Goal: Check status: Check status

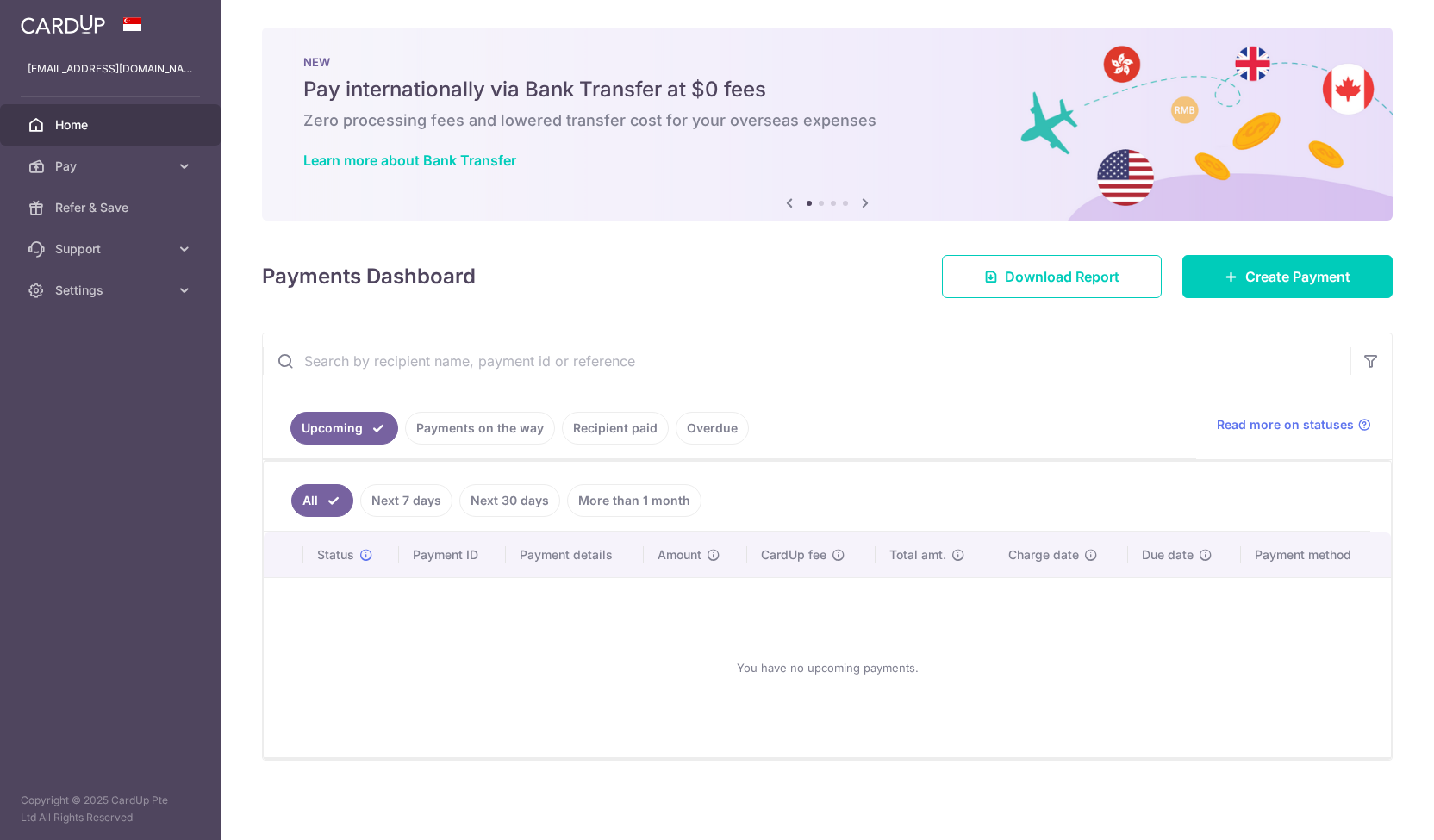
click at [505, 420] on link "Payments on the way" at bounding box center [479, 428] width 150 height 32
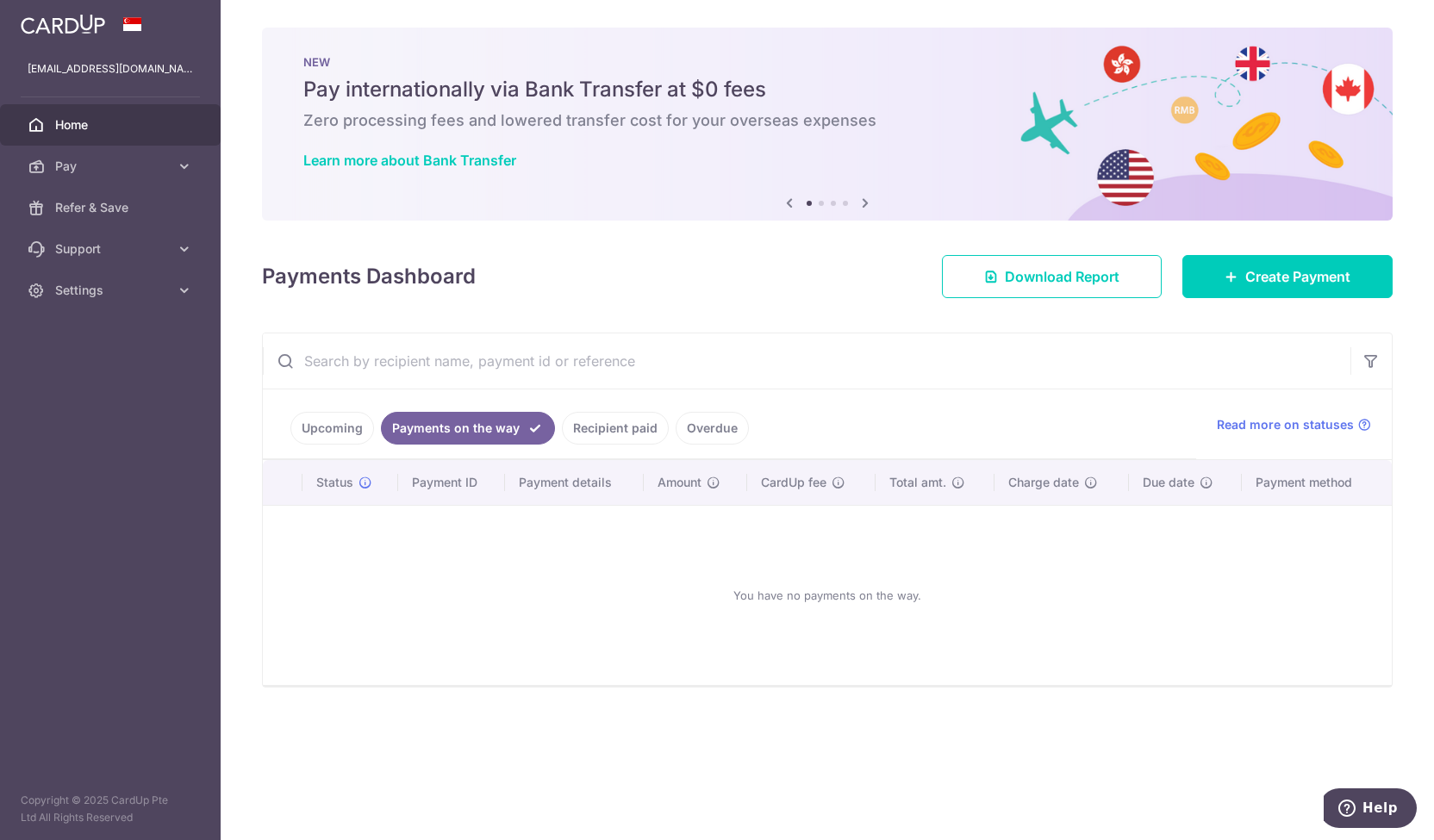
click at [642, 427] on link "Recipient paid" at bounding box center [615, 428] width 107 height 32
